Goal: Task Accomplishment & Management: Complete application form

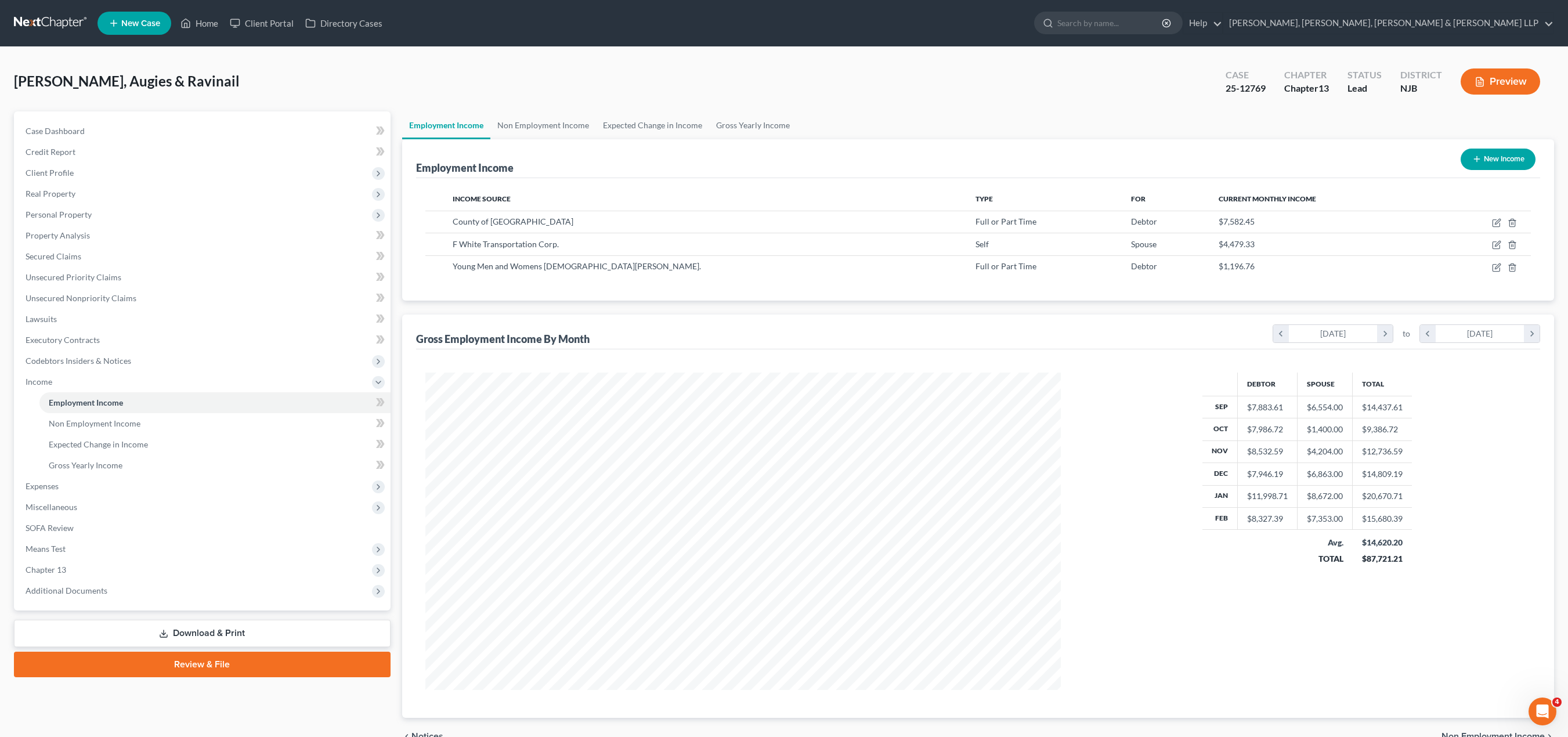
scroll to position [317, 658]
click at [198, 21] on link "Home" at bounding box center [199, 23] width 49 height 21
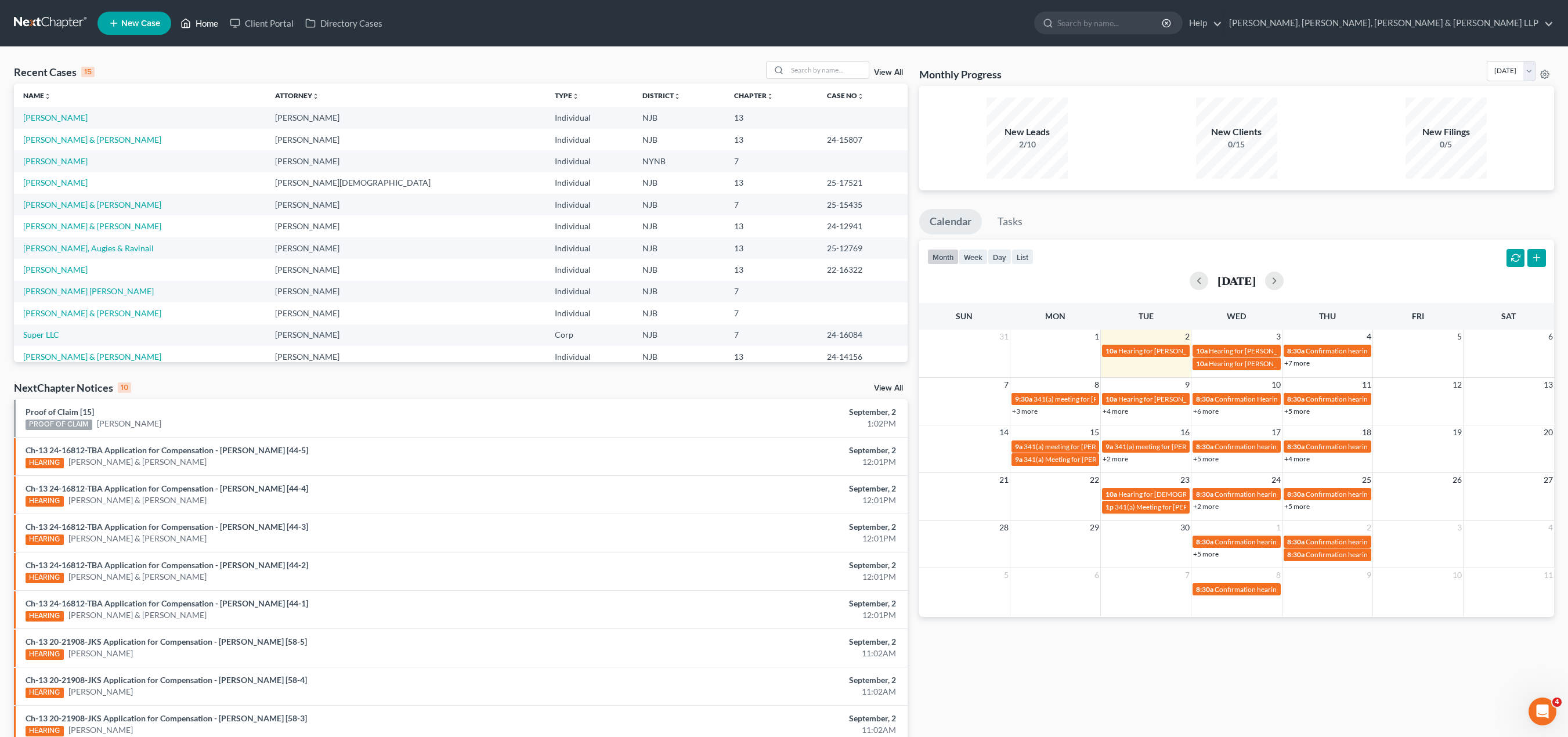
click at [202, 25] on link "Home" at bounding box center [199, 23] width 49 height 21
click at [801, 70] on input "search" at bounding box center [828, 69] width 81 height 17
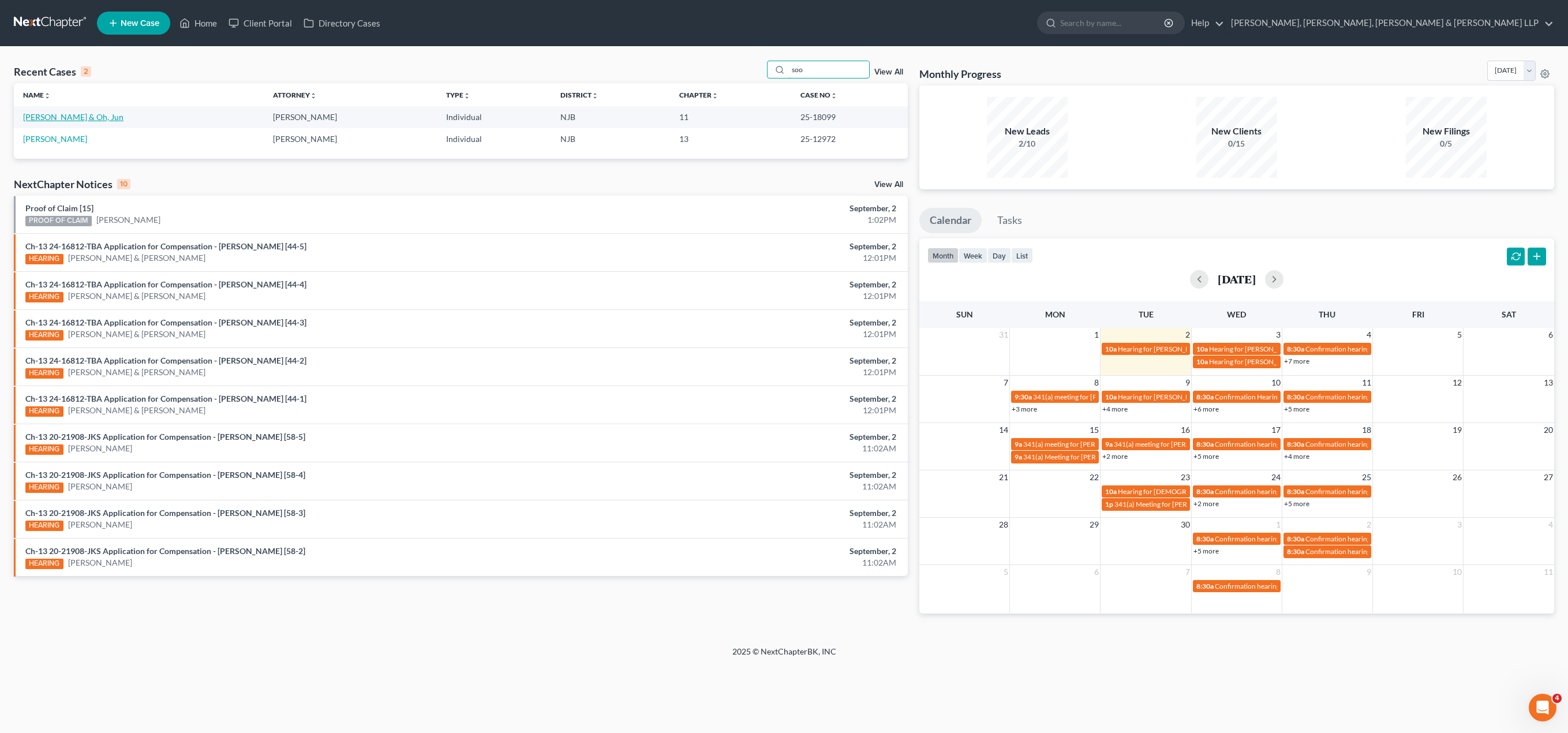
type input "soo"
click at [85, 114] on link "[PERSON_NAME] & Oh, Jun" at bounding box center [74, 117] width 100 height 10
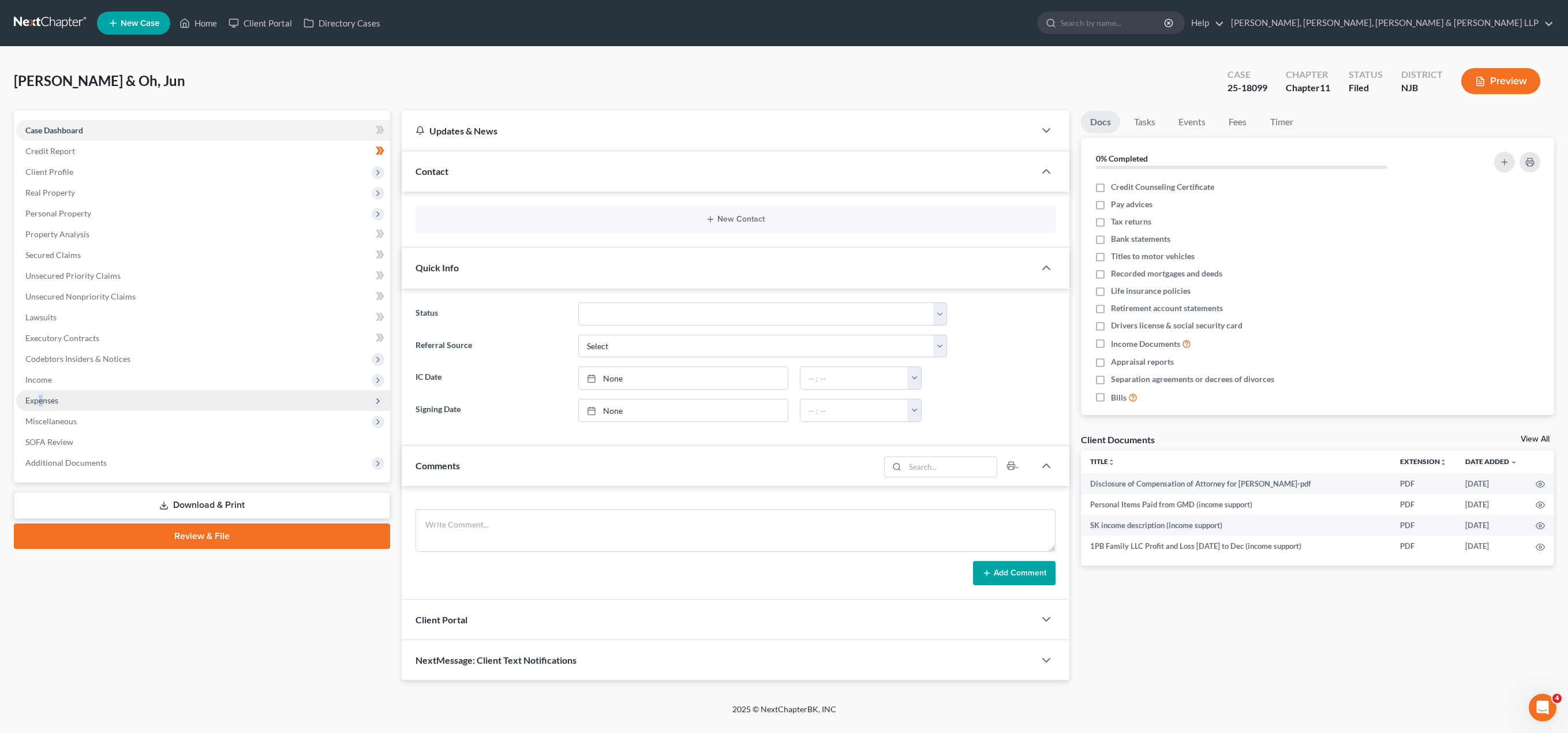
click at [41, 401] on span "Expenses" at bounding box center [42, 400] width 33 height 10
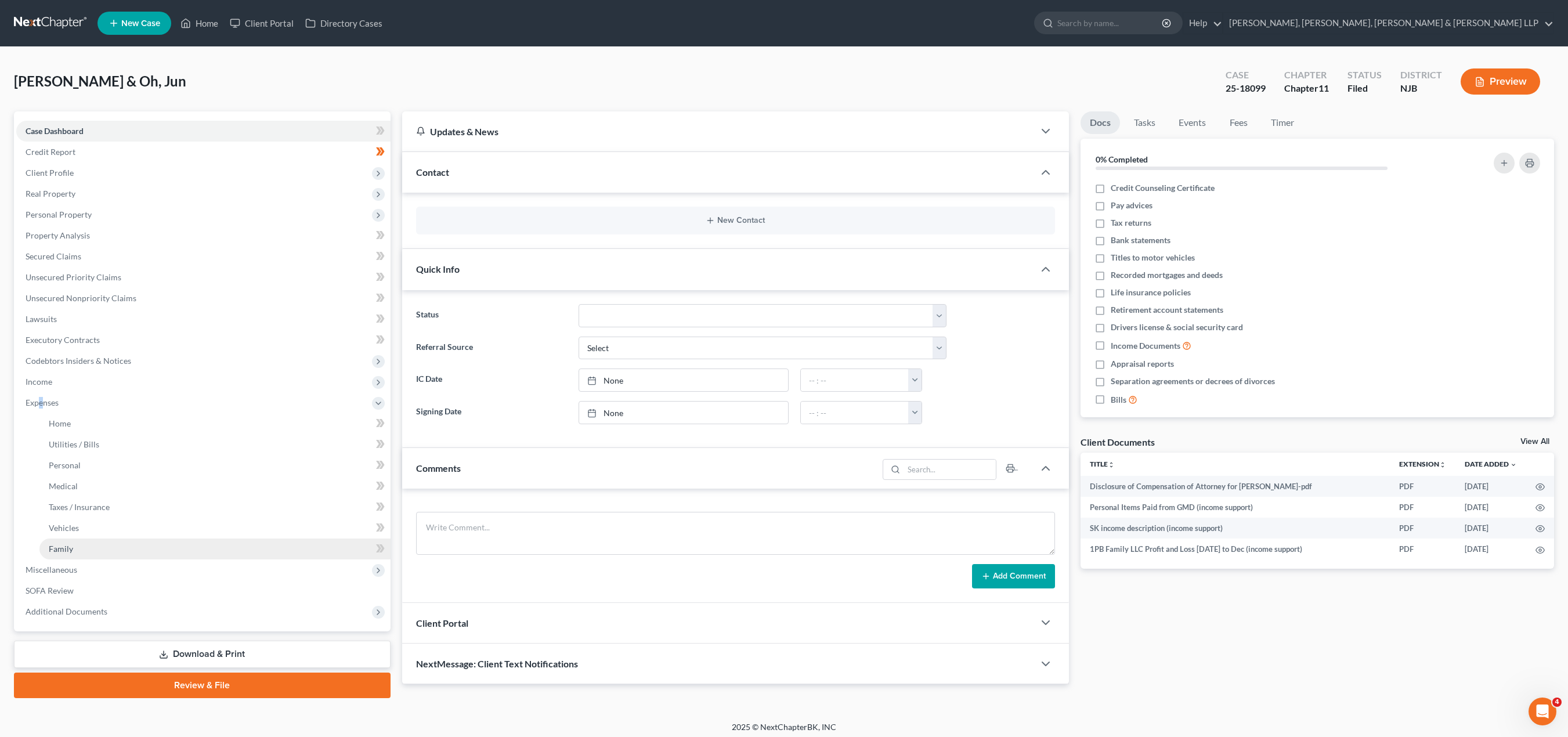
click at [67, 553] on span "Family" at bounding box center [60, 549] width 25 height 10
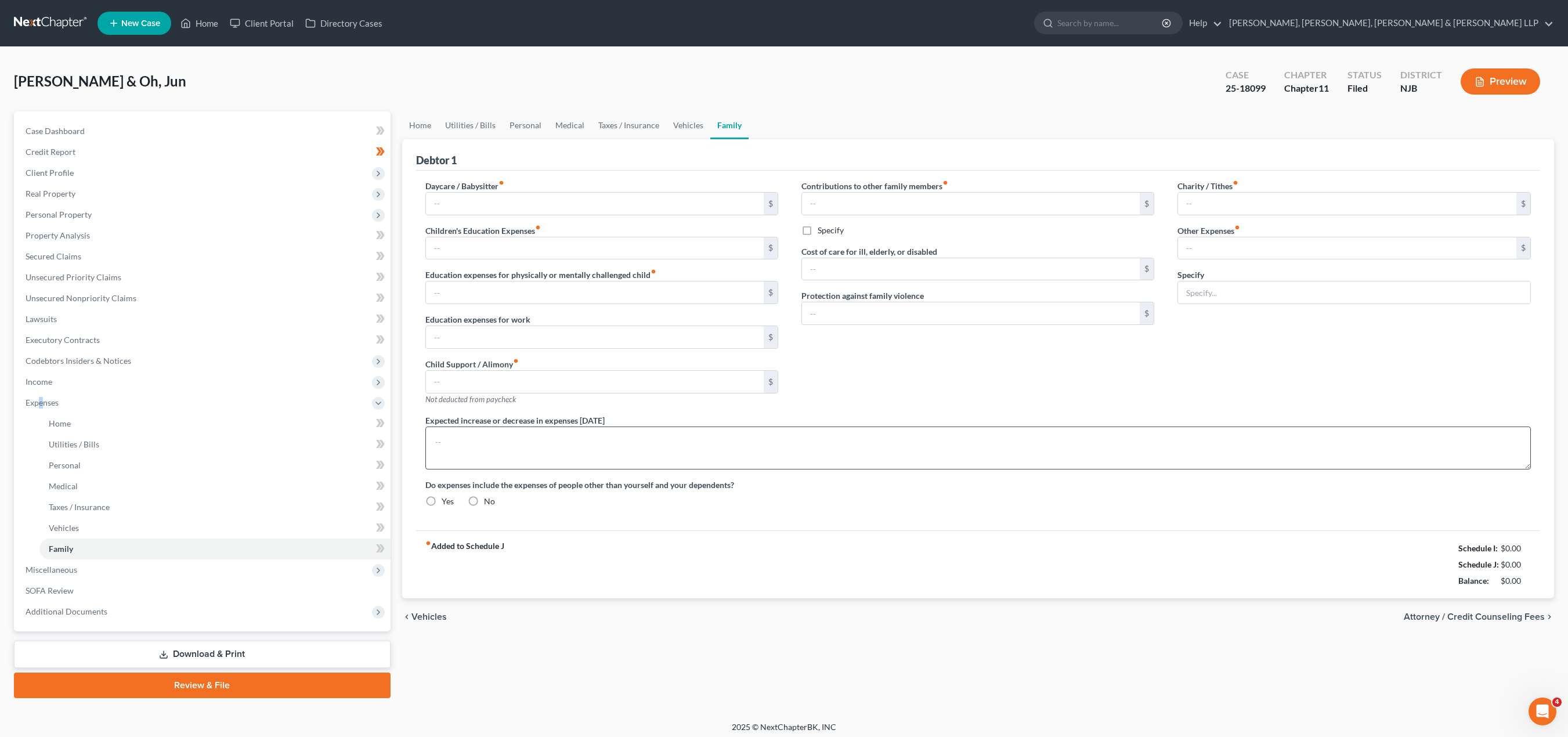
type input "0.00"
type input "5,500.00"
type input "0.00"
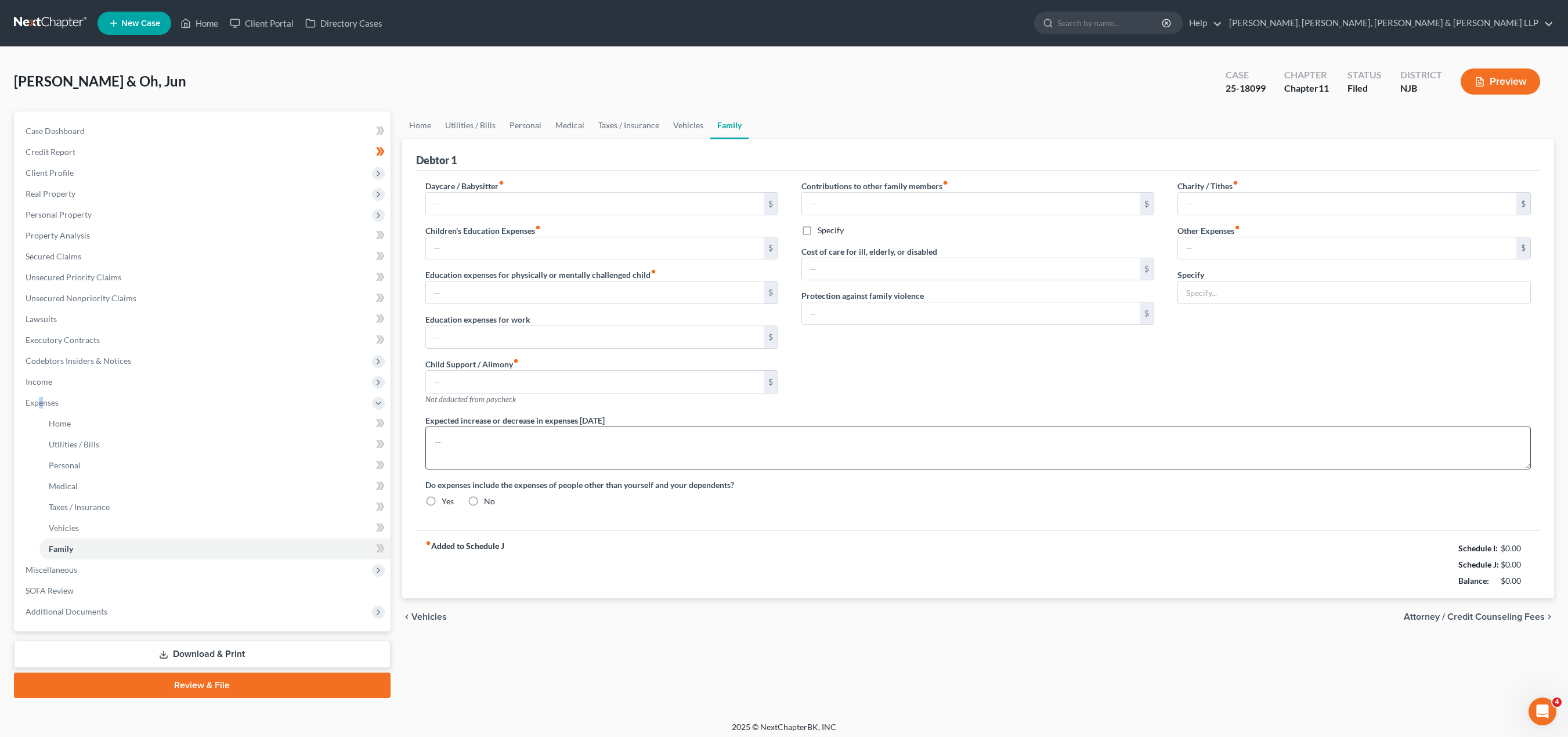
type input "0.00"
radio input "true"
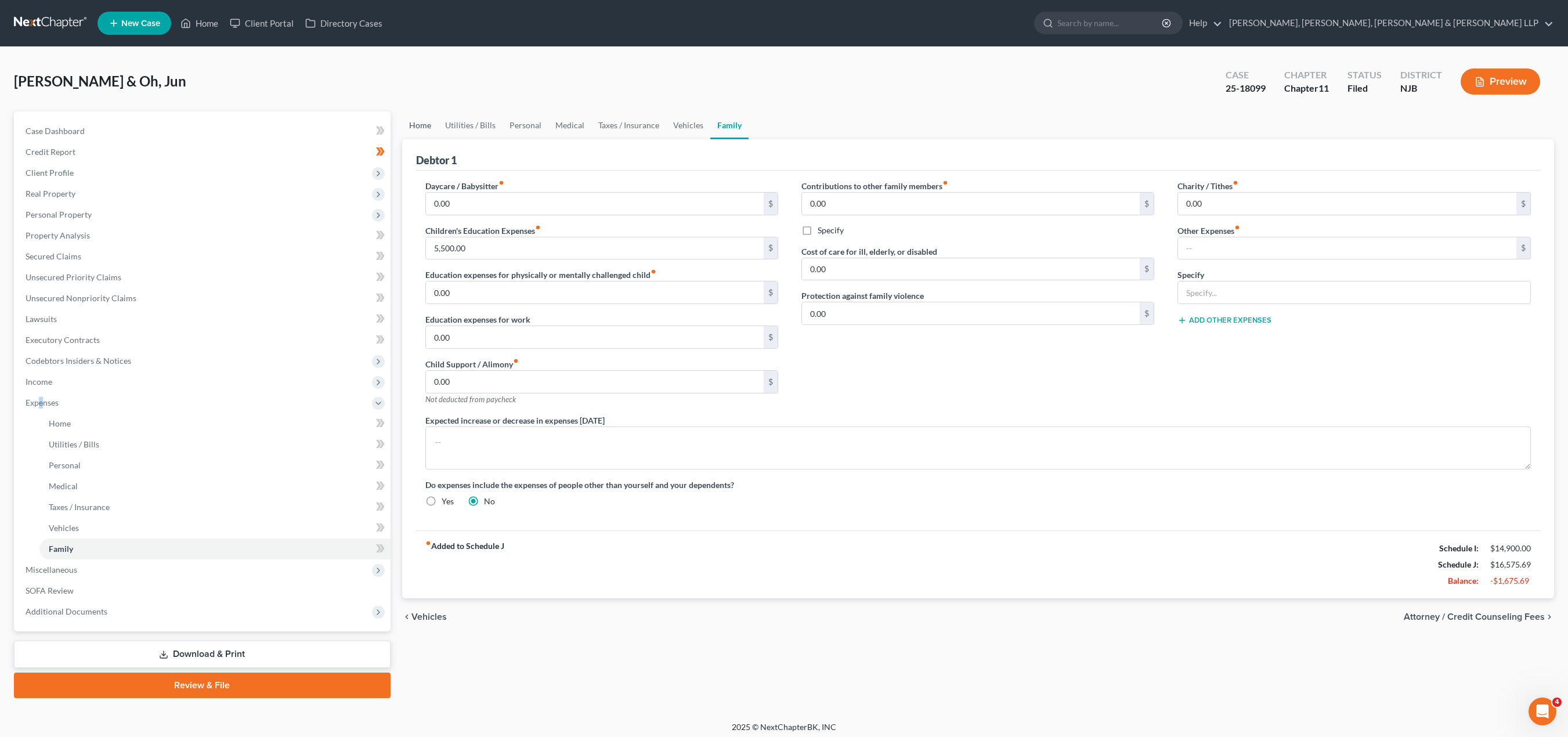
click at [429, 129] on link "Home" at bounding box center [420, 125] width 35 height 28
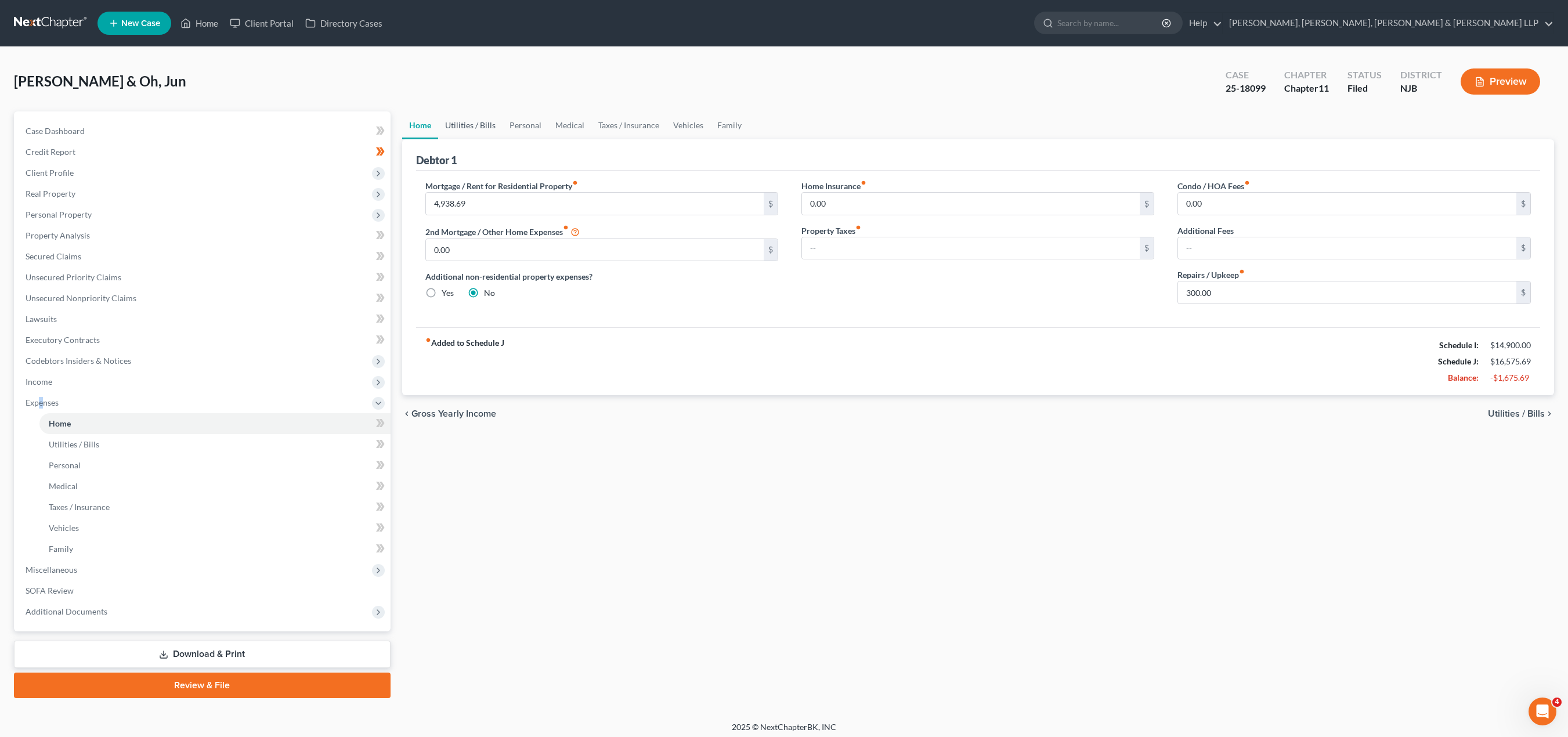
click at [478, 124] on link "Utilities / Bills" at bounding box center [469, 125] width 64 height 28
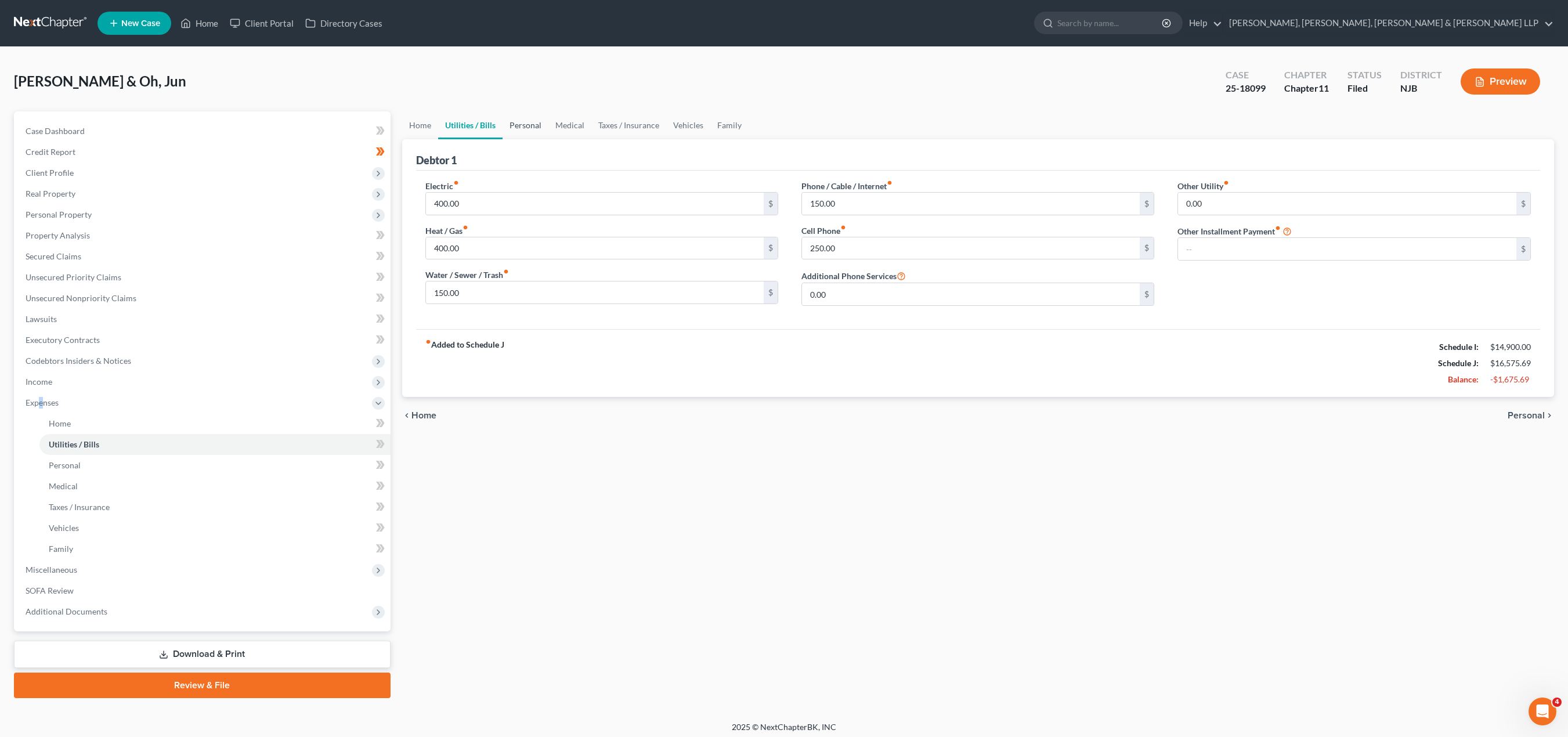
click at [528, 125] on link "Personal" at bounding box center [525, 125] width 46 height 28
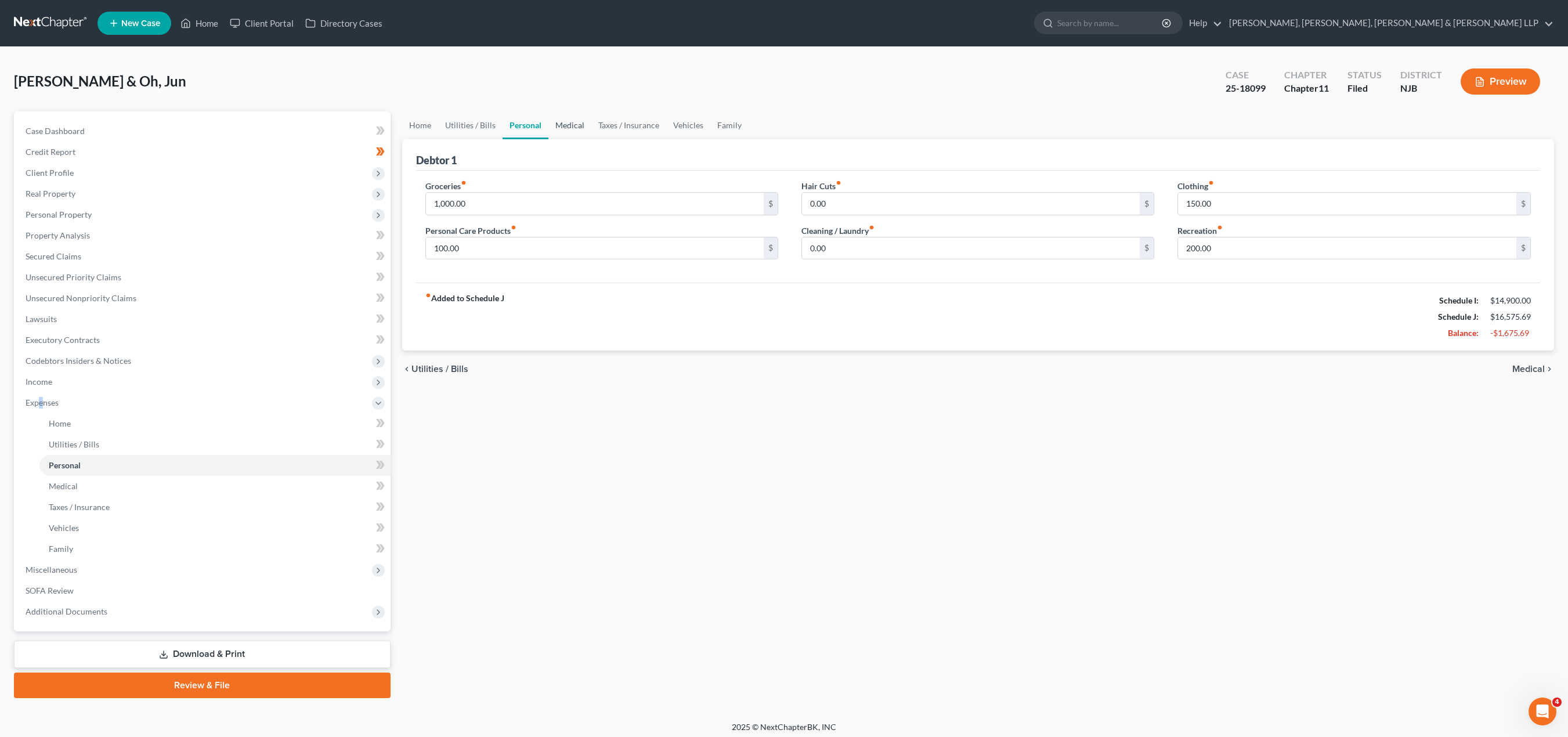
click at [571, 126] on link "Medical" at bounding box center [570, 125] width 43 height 28
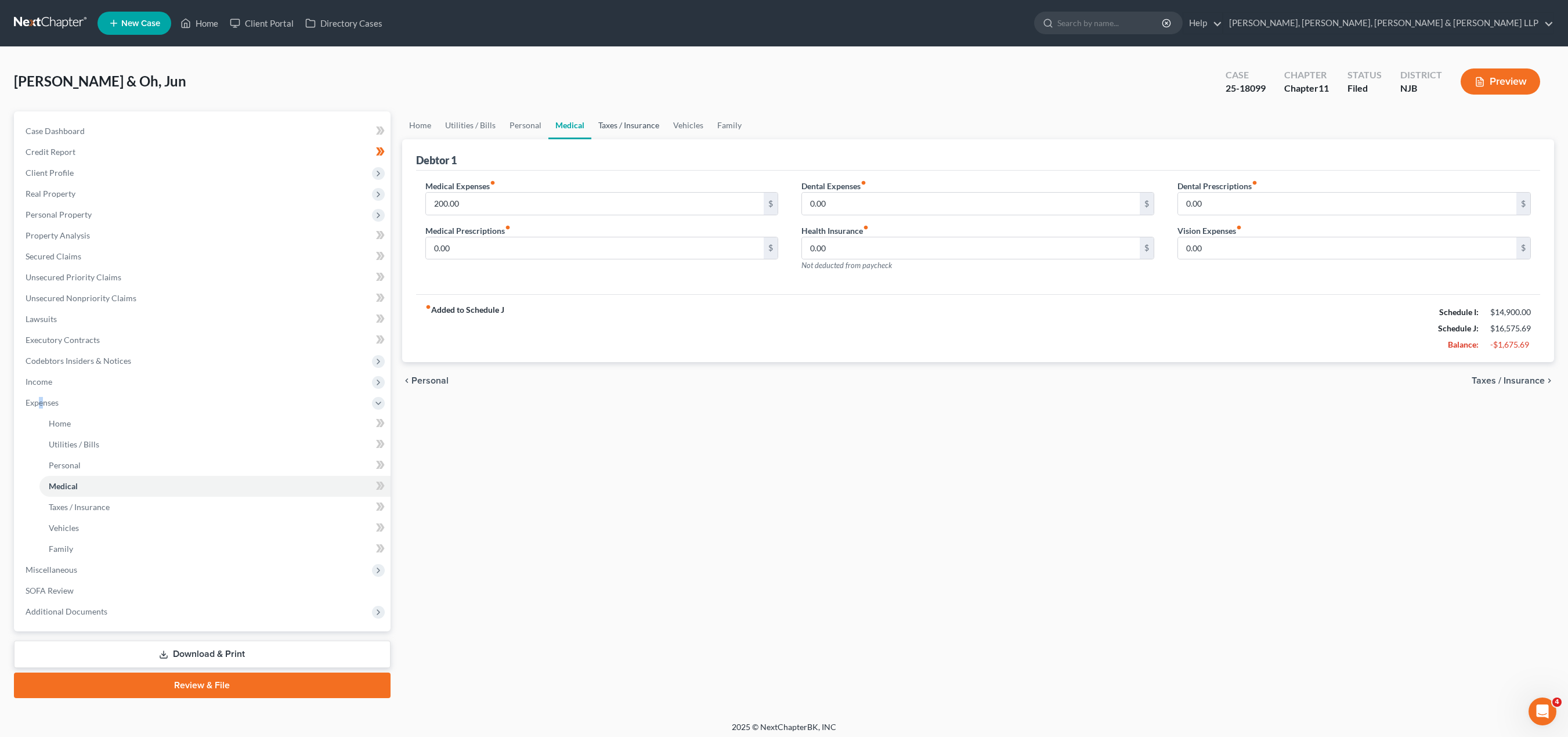
click at [628, 126] on link "Taxes / Insurance" at bounding box center [629, 125] width 75 height 28
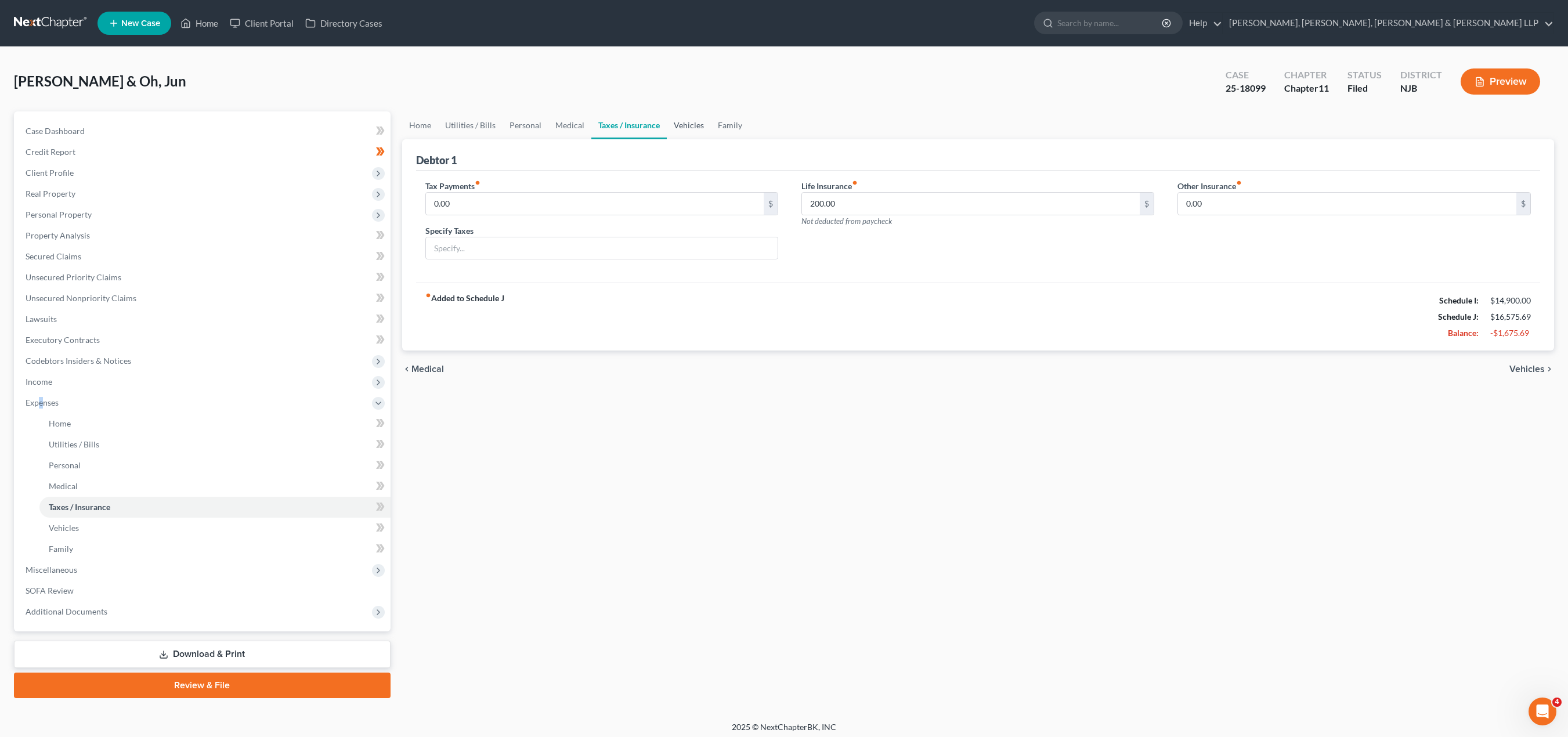
click at [689, 126] on link "Vehicles" at bounding box center [688, 125] width 44 height 28
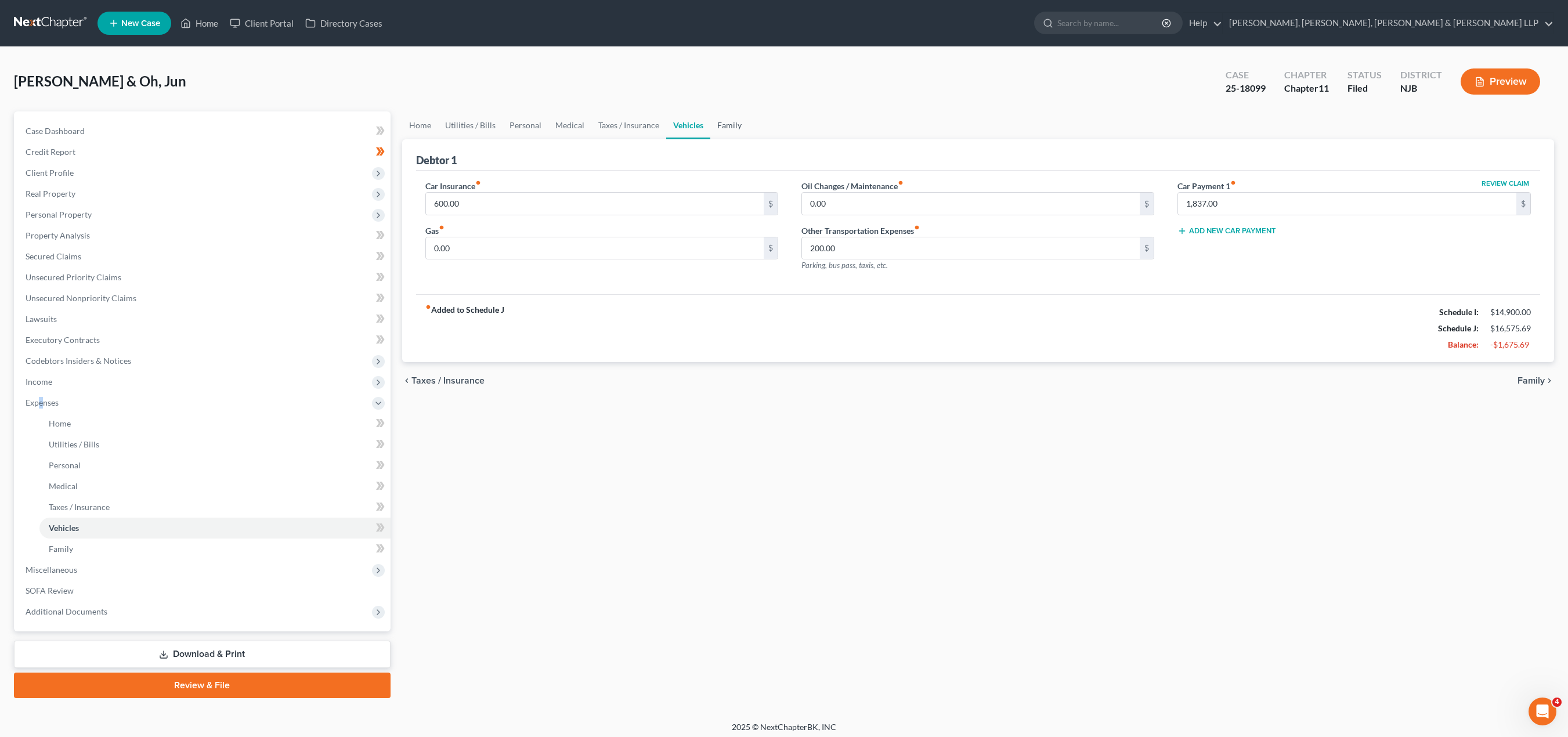
click at [722, 128] on link "Family" at bounding box center [729, 125] width 38 height 28
